Goal: Task Accomplishment & Management: Complete application form

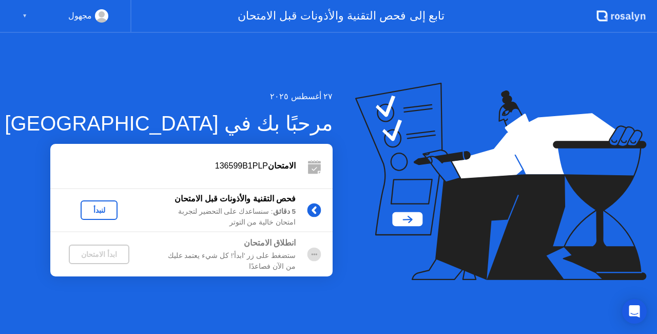
click at [102, 211] on div "لنبدأ" at bounding box center [99, 210] width 29 height 8
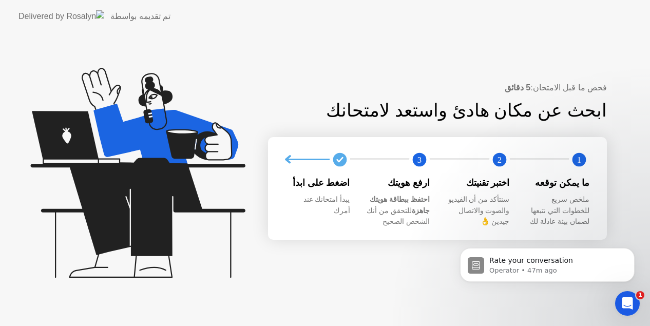
click at [483, 45] on div "فحص ما قبل الامتحان: 5 دقائق ابحث عن مكان هادئ واستعد لامتحانك 1 2 3 ما يمكن تو…" at bounding box center [325, 179] width 650 height 293
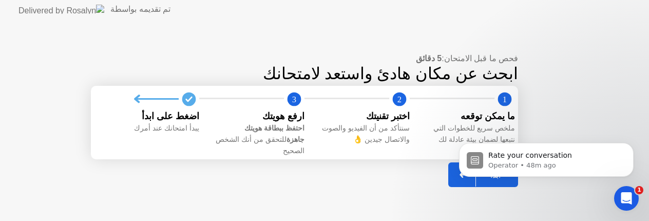
click at [456, 167] on body "Rate your conversation Operator • 48m ago" at bounding box center [545, 157] width 197 height 64
click at [629, 147] on icon "Dismiss notification" at bounding box center [631, 146] width 6 height 6
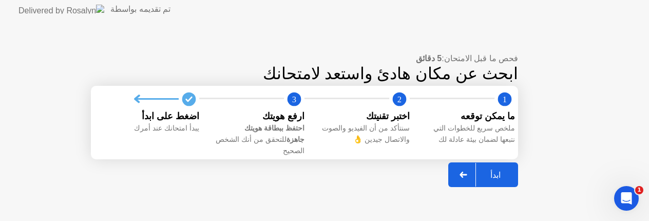
click at [478, 170] on div "ابدأ" at bounding box center [495, 175] width 39 height 10
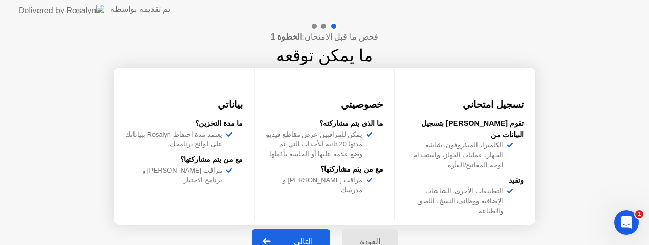
click at [289, 232] on button "التالي" at bounding box center [290, 241] width 79 height 25
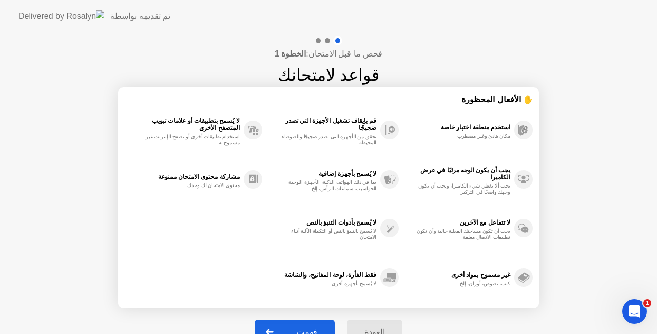
drag, startPoint x: 158, startPoint y: 212, endPoint x: 168, endPoint y: 96, distance: 115.9
click at [168, 96] on div "✋ الأفعال المحظورة استخدم منطقة اختبار خاصة مكان هادئ وغير مضطرب يجب أن يكون ال…" at bounding box center [328, 197] width 408 height 208
drag, startPoint x: 230, startPoint y: 202, endPoint x: 233, endPoint y: 60, distance: 142.2
click at [233, 60] on div "فحص ما قبل الامتحان: الخطوة 1 قواعد لامتحانك ✋ الأفعال المحظورة استخدم منطقة اخ…" at bounding box center [328, 195] width 657 height 325
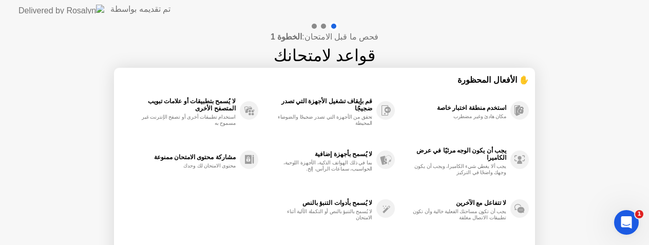
click at [105, 157] on div "فحص ما قبل الامتحان: الخطوة 1 قواعد لامتحانك ✋ الأفعال المحظورة استخدم منطقة اخ…" at bounding box center [324, 171] width 649 height 306
drag, startPoint x: 118, startPoint y: 70, endPoint x: 141, endPoint y: -49, distance: 121.8
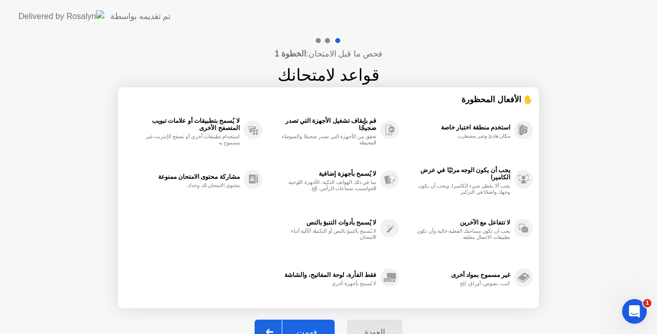
click at [303, 323] on button "فهمت" at bounding box center [294, 331] width 80 height 25
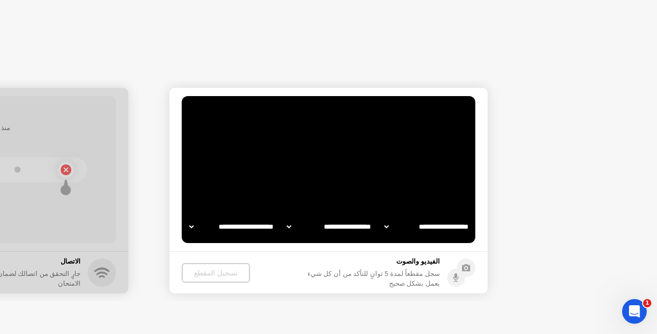
select select "**********"
select select "*******"
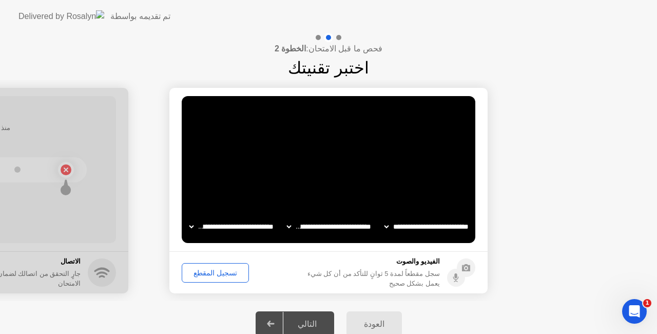
click at [216, 268] on div "تسجيل المقطع" at bounding box center [215, 272] width 60 height 8
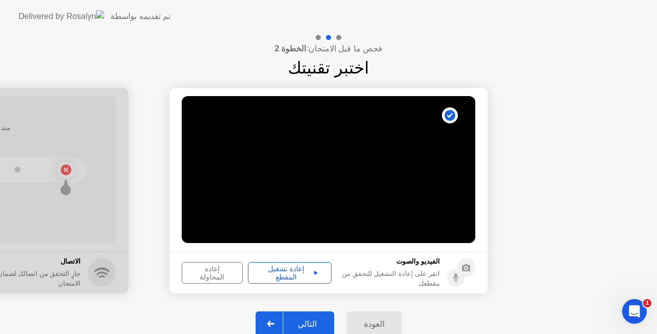
click at [295, 319] on div "التالي" at bounding box center [307, 324] width 48 height 10
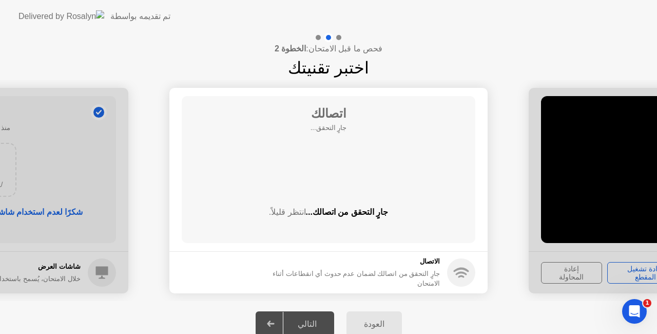
click at [295, 319] on div "التالي" at bounding box center [307, 324] width 48 height 10
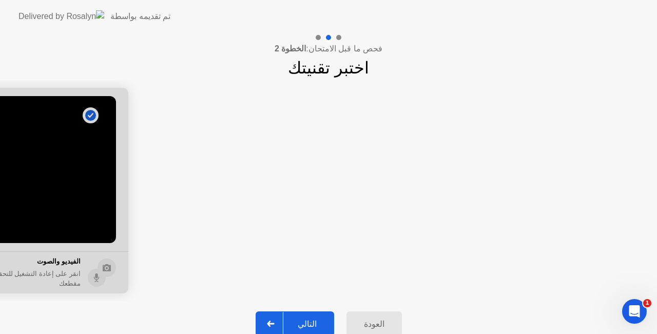
click at [307, 316] on button "التالي" at bounding box center [295, 323] width 79 height 25
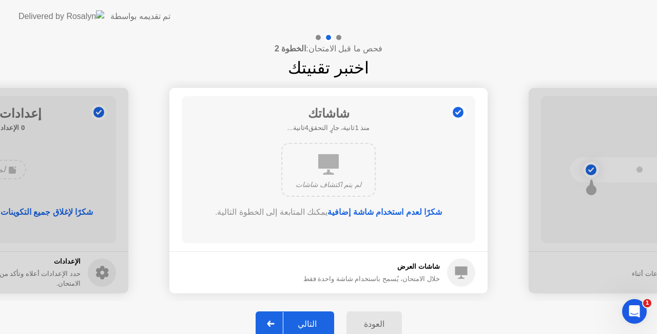
click at [307, 316] on button "التالي" at bounding box center [295, 323] width 79 height 25
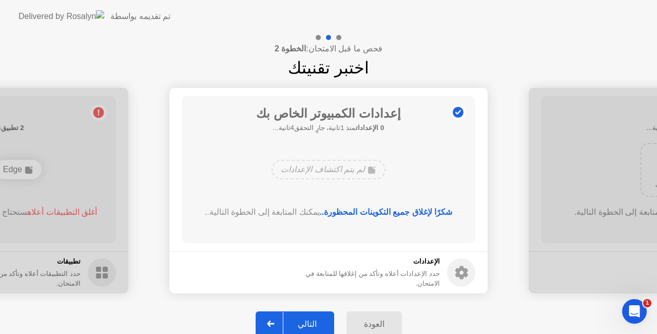
click at [307, 316] on button "التالي" at bounding box center [295, 323] width 79 height 25
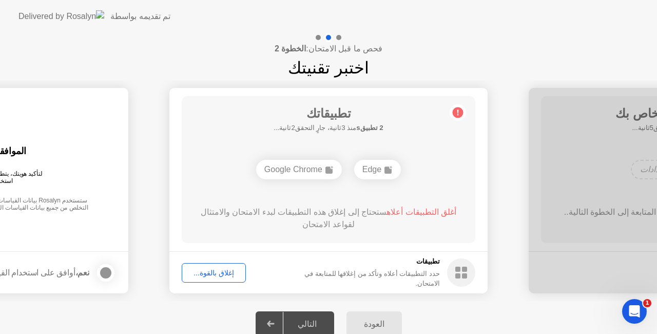
click at [212, 275] on div "إغلاق بالقوة..." at bounding box center [213, 272] width 57 height 8
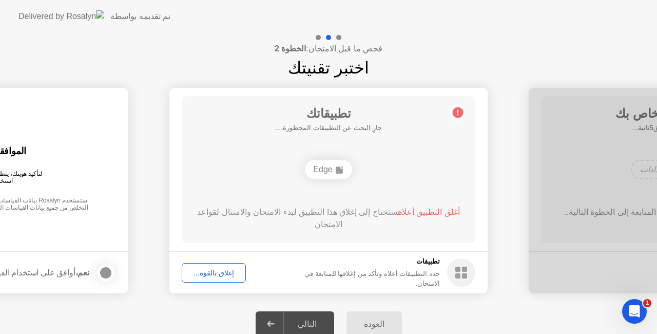
click at [203, 271] on div "إغلاق بالقوة..." at bounding box center [213, 272] width 57 height 8
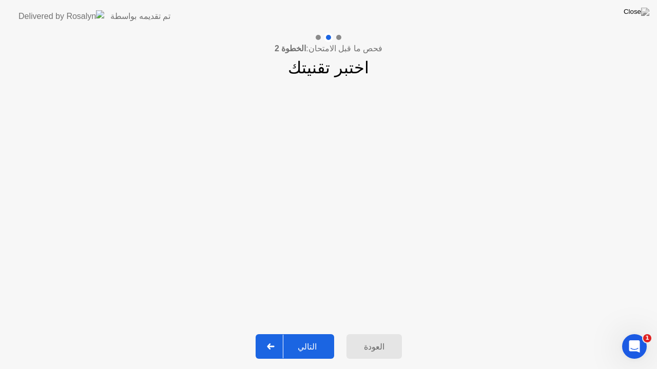
click at [311, 333] on div "التالي" at bounding box center [307, 347] width 48 height 10
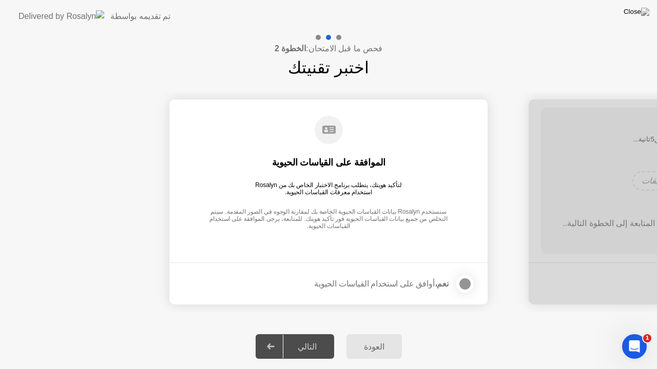
click at [468, 278] on div at bounding box center [465, 284] width 12 height 12
click at [305, 333] on div "التالي" at bounding box center [307, 347] width 48 height 10
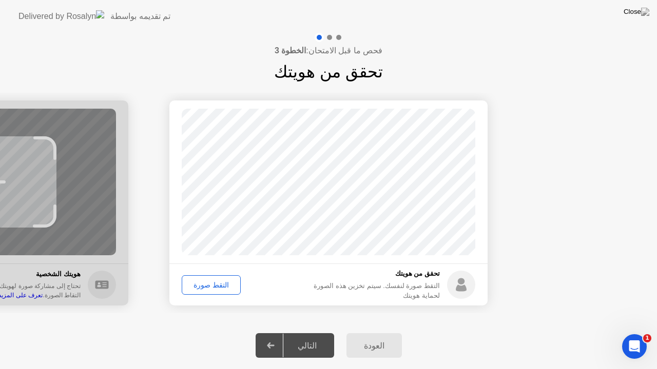
click at [208, 288] on div "التقط صورة" at bounding box center [211, 285] width 52 height 8
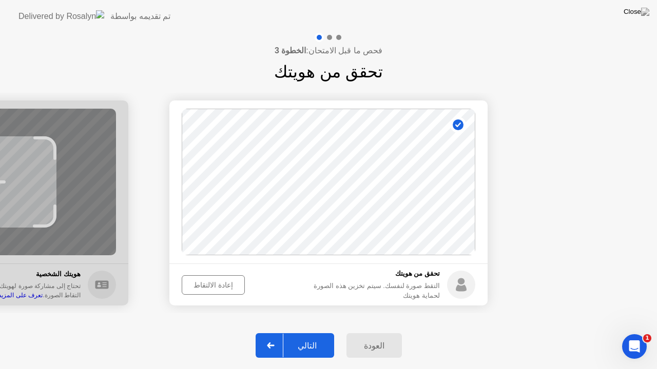
click at [318, 333] on div "التالي" at bounding box center [307, 346] width 48 height 10
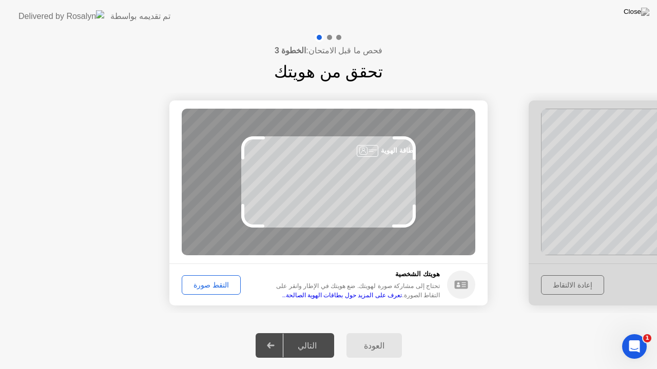
click at [199, 286] on div "التقط صورة" at bounding box center [211, 285] width 52 height 8
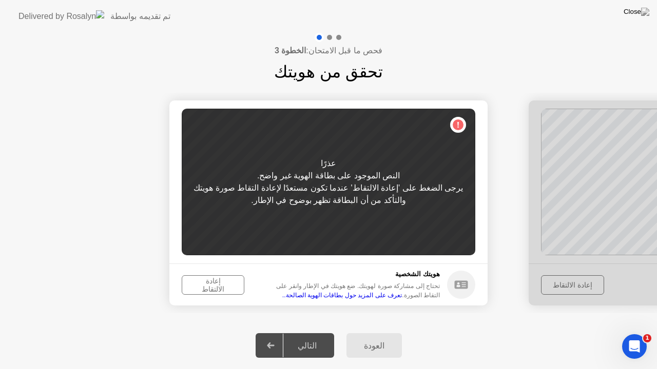
click at [199, 286] on div "إعادة الالتقاط" at bounding box center [212, 285] width 55 height 16
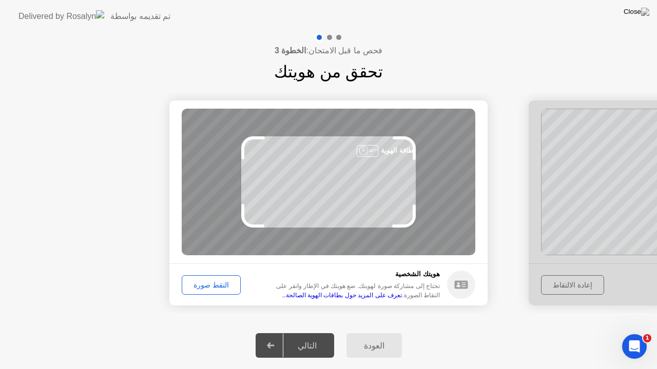
click at [207, 286] on div "التقط صورة" at bounding box center [211, 285] width 52 height 8
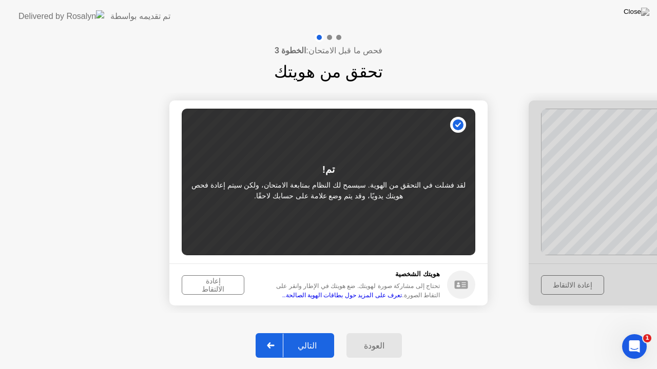
click at [308, 333] on div "التالي" at bounding box center [307, 346] width 48 height 10
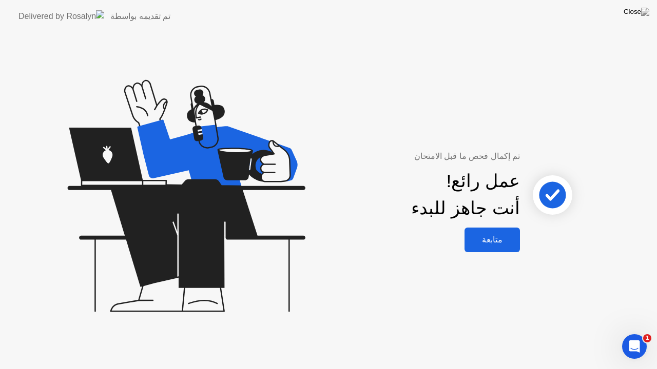
click at [508, 237] on div "متابعة" at bounding box center [491, 240] width 49 height 10
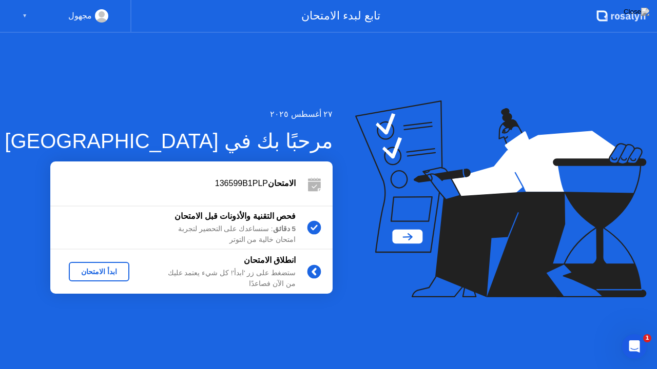
click at [114, 268] on div "ابدأ الامتحان" at bounding box center [99, 272] width 52 height 8
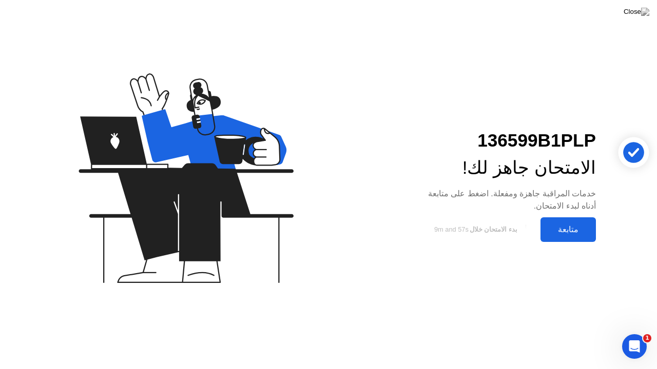
click at [567, 231] on div "متابعة" at bounding box center [567, 230] width 49 height 10
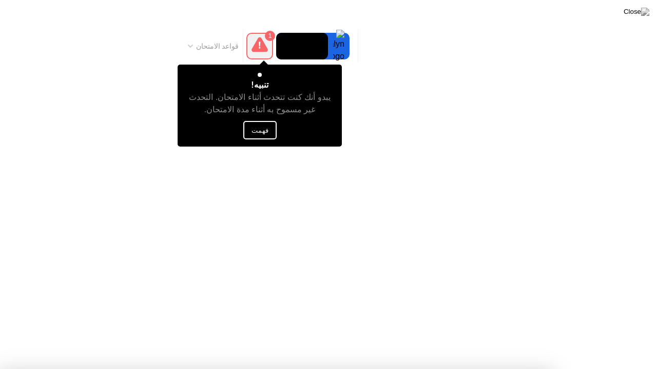
click at [268, 132] on button "فهمت" at bounding box center [259, 130] width 33 height 18
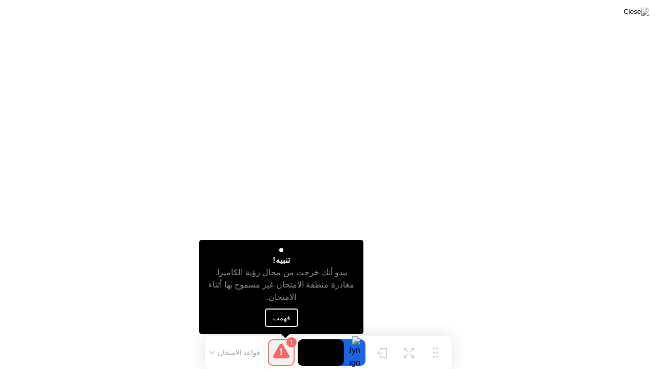
click at [280, 316] on button "فهمت" at bounding box center [281, 318] width 33 height 18
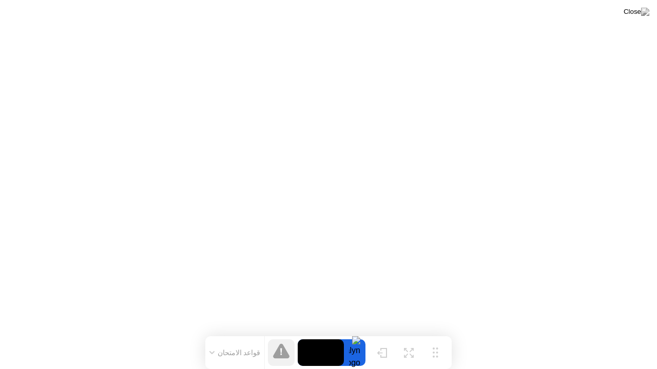
click at [220, 333] on button "قواعد الامتحان" at bounding box center [234, 352] width 57 height 9
